Goal: Communication & Community: Answer question/provide support

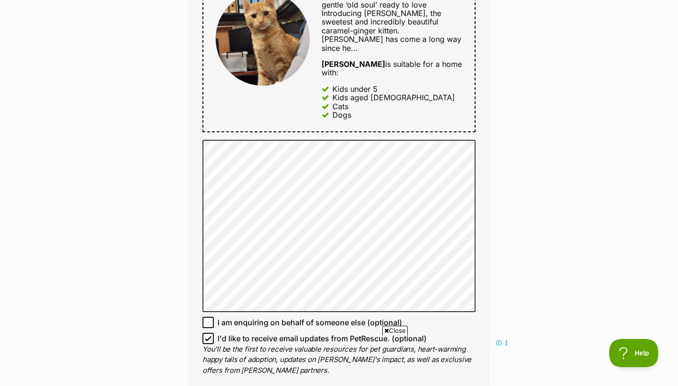
scroll to position [538, 0]
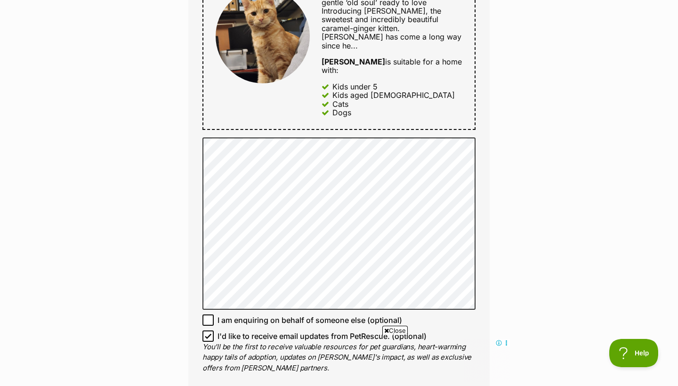
click at [209, 333] on icon at bounding box center [208, 336] width 7 height 7
click at [209, 330] on input "I'd like to receive email updates from PetRescue. (optional)" at bounding box center [207, 335] width 11 height 11
checkbox input "false"
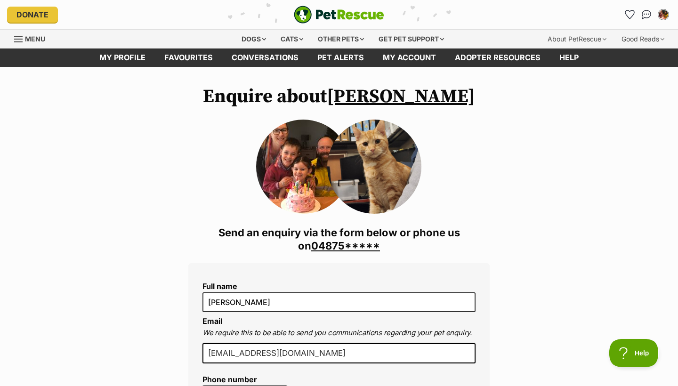
scroll to position [0, 0]
click at [281, 59] on link "Conversations" at bounding box center [265, 57] width 86 height 18
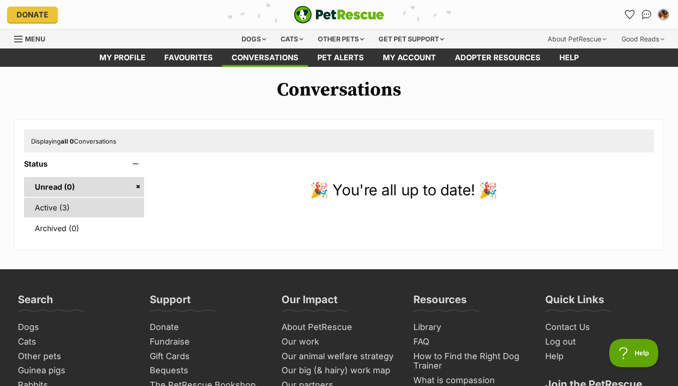
click at [67, 207] on link "Active (3)" at bounding box center [84, 208] width 120 height 20
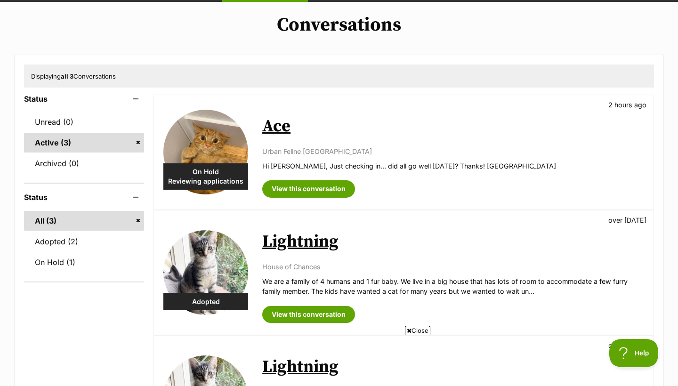
scroll to position [49, 0]
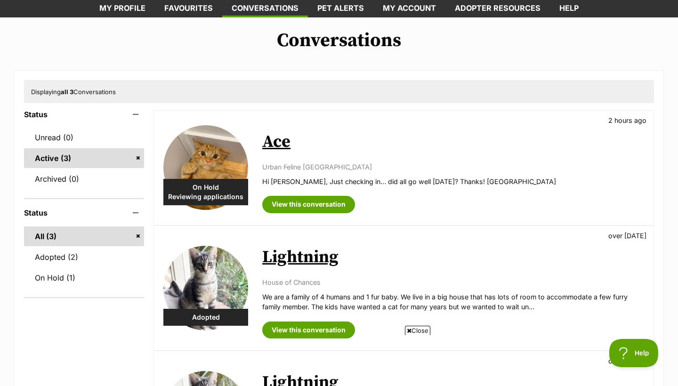
click at [325, 170] on p "Urban Feline Australia" at bounding box center [453, 167] width 382 height 10
click at [315, 202] on link "View this conversation" at bounding box center [308, 204] width 93 height 17
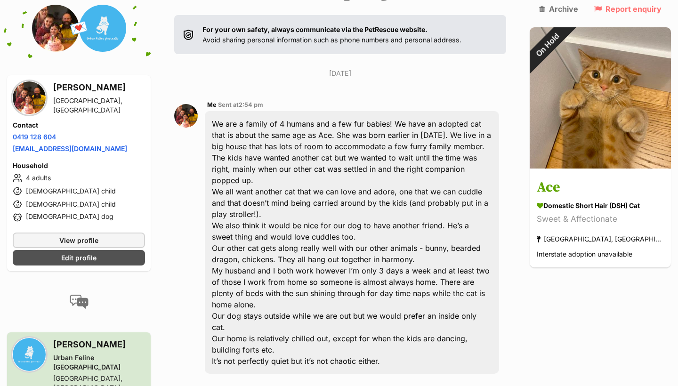
scroll to position [151, 0]
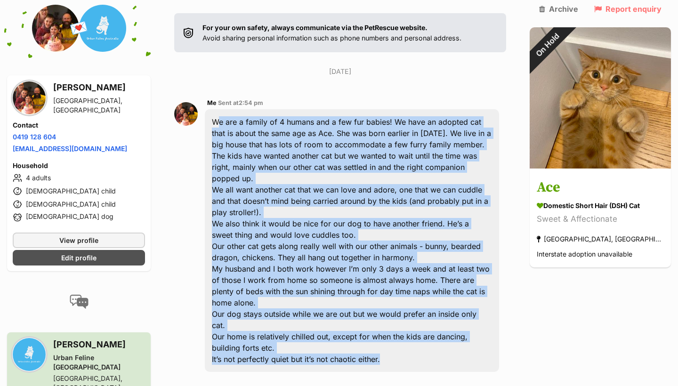
drag, startPoint x: 389, startPoint y: 300, endPoint x: 214, endPoint y: 92, distance: 271.9
click at [214, 109] on div "We are a family of 4 humans and a few fur babies! We have an adopted cat that i…" at bounding box center [352, 240] width 294 height 263
copy div "We are a family of 4 humans and a few fur babies! We have an adopted cat that i…"
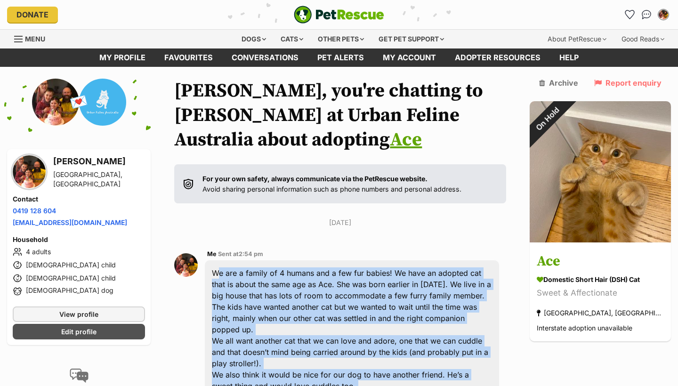
scroll to position [0, 0]
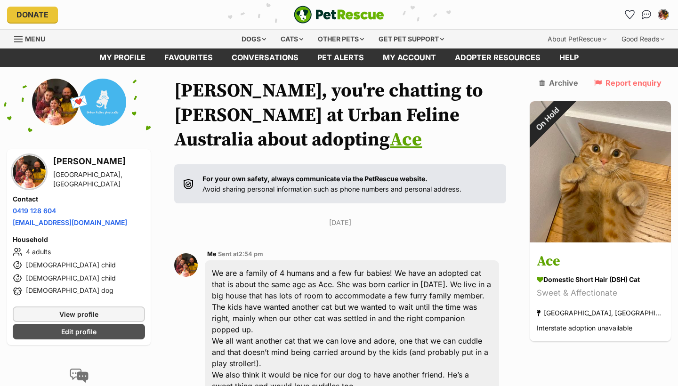
click at [42, 251] on li "4 adults" at bounding box center [79, 251] width 132 height 11
click at [17, 254] on span at bounding box center [17, 251] width 9 height 11
click at [17, 249] on span at bounding box center [17, 251] width 9 height 11
click at [67, 327] on span "Edit profile" at bounding box center [78, 332] width 35 height 10
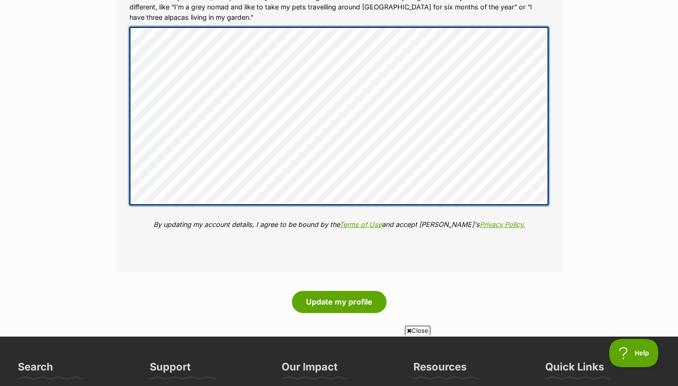
scroll to position [1388, 0]
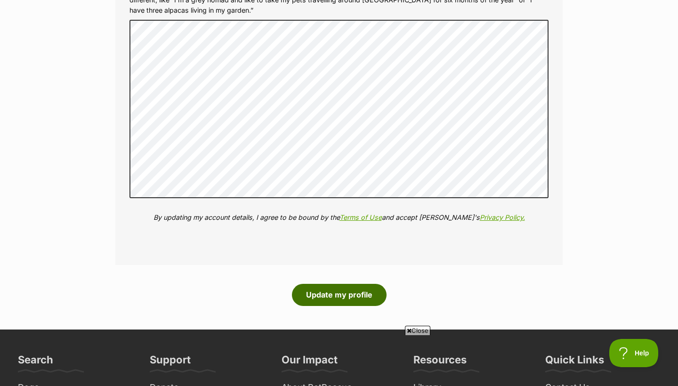
click at [366, 284] on button "Update my profile" at bounding box center [339, 295] width 95 height 22
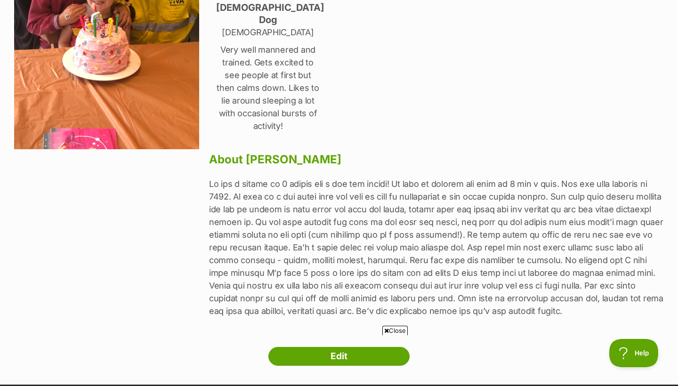
scroll to position [266, 0]
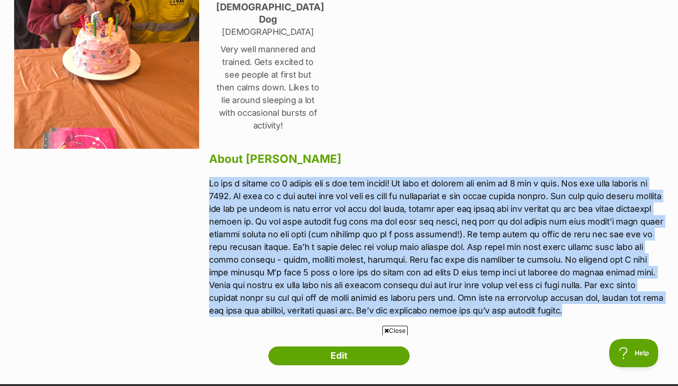
drag, startPoint x: 570, startPoint y: 283, endPoint x: 228, endPoint y: 151, distance: 367.0
click at [228, 151] on div "[PERSON_NAME] [GEOGRAPHIC_DATA][PERSON_NAME][GEOGRAPHIC_DATA] Household 2 Adult…" at bounding box center [436, 74] width 455 height 508
copy p "Lo ips d sitame co 2 adipis eli s doe tem incidi! Ut labo et dolorem ali enim a…"
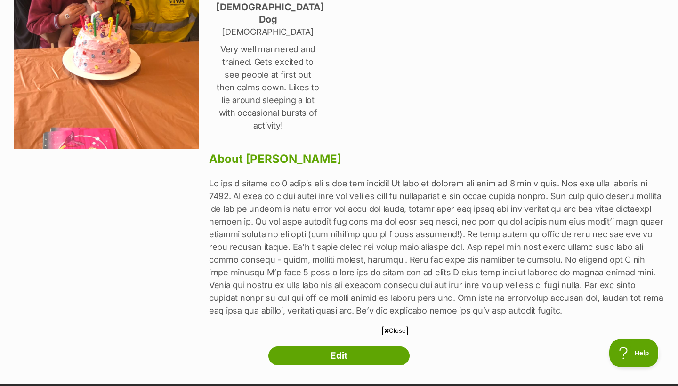
click at [378, 153] on h3 "About [PERSON_NAME]" at bounding box center [436, 159] width 455 height 13
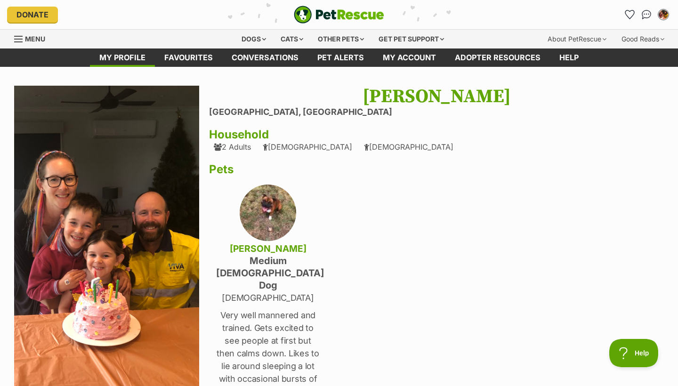
scroll to position [0, 0]
click at [268, 57] on link "Conversations" at bounding box center [265, 57] width 86 height 18
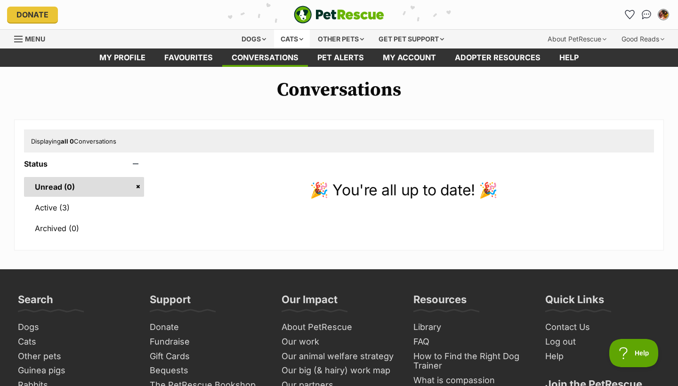
click at [292, 39] on div "Cats" at bounding box center [292, 39] width 36 height 19
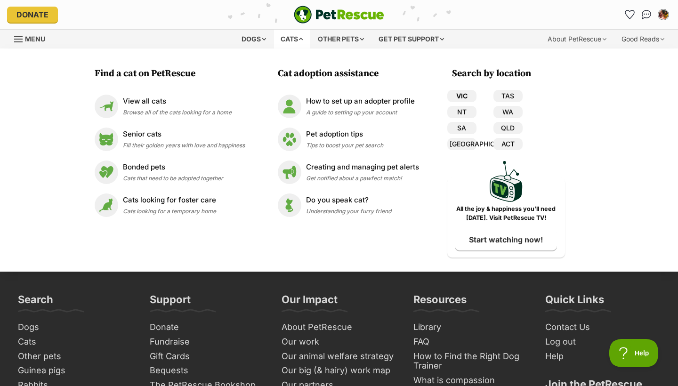
click at [469, 96] on link "VIC" at bounding box center [461, 96] width 29 height 12
